Goal: Transaction & Acquisition: Purchase product/service

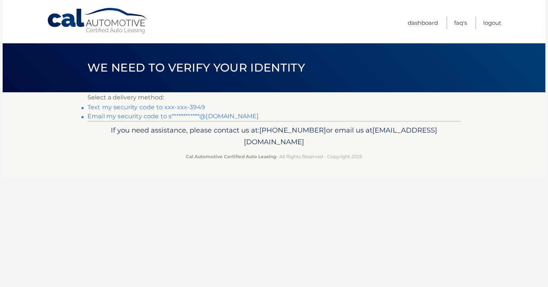
click at [170, 107] on link "Text my security code to xxx-xxx-3949" at bounding box center [146, 107] width 118 height 7
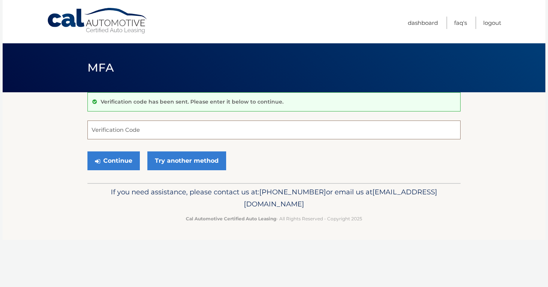
click at [152, 135] on input "Verification Code" at bounding box center [273, 130] width 373 height 19
type input "138560"
click at [113, 161] on button "Continue" at bounding box center [113, 161] width 52 height 19
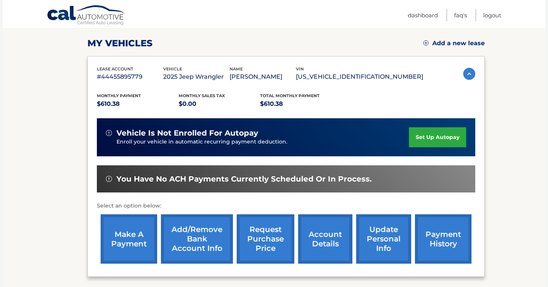
scroll to position [101, 0]
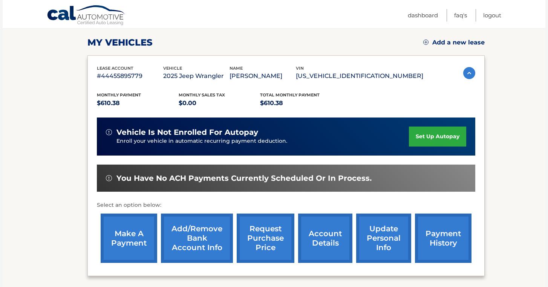
click at [125, 228] on link "make a payment" at bounding box center [129, 238] width 57 height 49
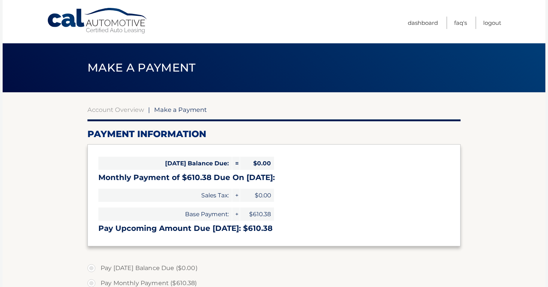
select select "NzMzYTNlYzEtYzU2ZC00NWEyLThiYTQtZjk5OWQ5OWYwYmJm"
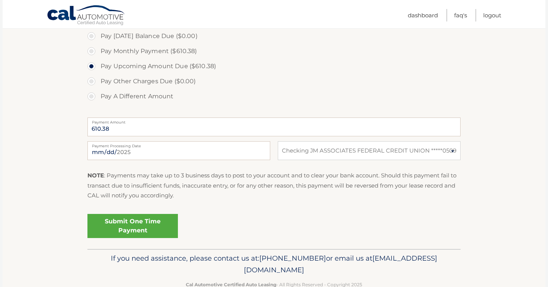
scroll to position [242, 0]
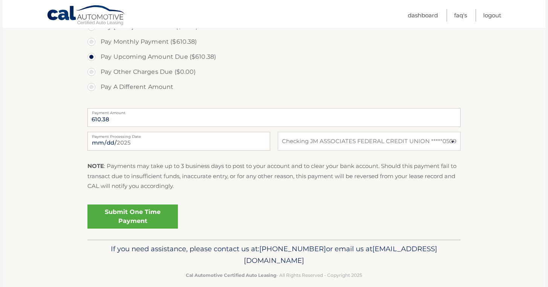
click at [136, 221] on link "Submit One Time Payment" at bounding box center [132, 217] width 90 height 24
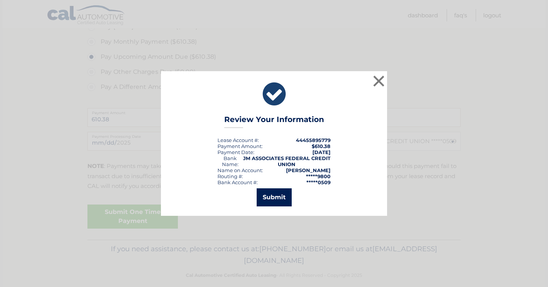
click at [270, 199] on button "Submit" at bounding box center [274, 198] width 35 height 18
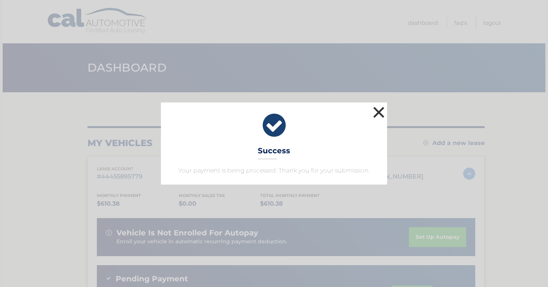
click at [380, 113] on button "×" at bounding box center [378, 112] width 15 height 15
